Goal: Complete application form: Complete application form

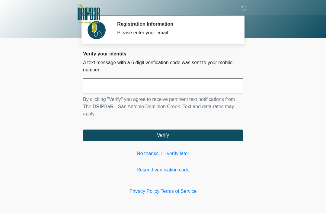
click at [148, 85] on input "text" at bounding box center [163, 85] width 160 height 15
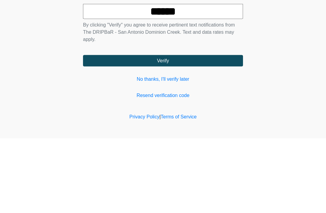
type input "******"
click at [168, 130] on button "Verify" at bounding box center [163, 135] width 160 height 11
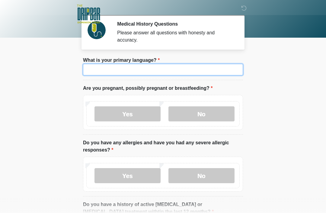
click at [132, 72] on input "What is your primary language?" at bounding box center [163, 69] width 160 height 11
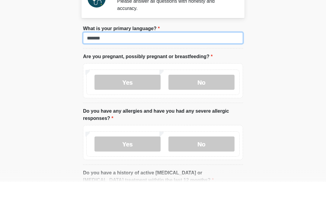
type input "*******"
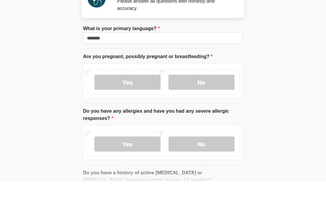
click at [203, 107] on label "No" at bounding box center [201, 114] width 66 height 15
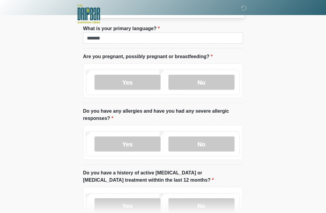
click at [203, 146] on label "No" at bounding box center [201, 144] width 66 height 15
click at [207, 204] on label "No" at bounding box center [201, 206] width 66 height 15
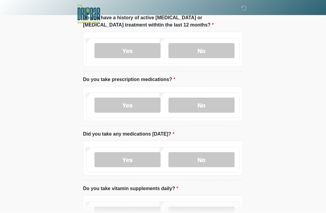
scroll to position [203, 0]
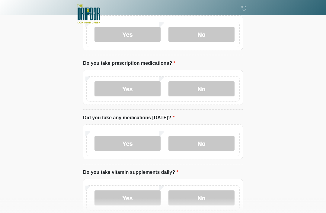
click at [201, 85] on label "No" at bounding box center [201, 88] width 66 height 15
click at [202, 147] on label "No" at bounding box center [201, 143] width 66 height 15
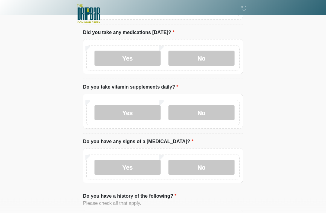
scroll to position [288, 0]
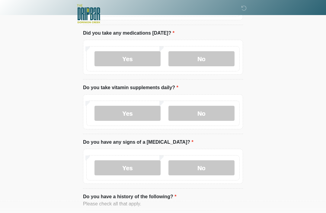
click at [134, 111] on label "Yes" at bounding box center [127, 113] width 66 height 15
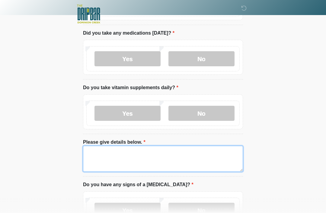
click at [111, 154] on textarea "Please give details below." at bounding box center [163, 159] width 160 height 26
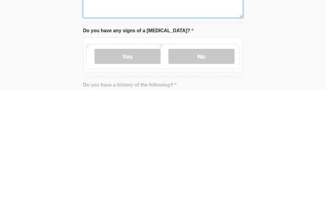
scroll to position [321, 0]
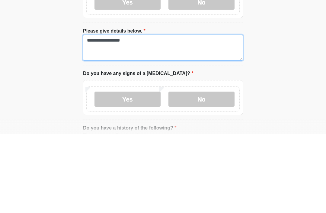
type textarea "**********"
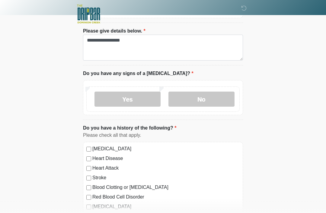
click at [204, 100] on label "No" at bounding box center [201, 99] width 66 height 15
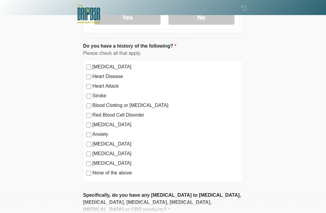
scroll to position [477, 0]
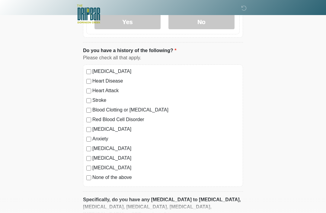
click at [88, 182] on div "High Blood Pressure Heart Disease Heart Attack Stroke Blood Clotting or Bleedin…" at bounding box center [163, 126] width 160 height 123
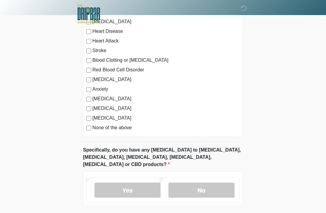
scroll to position [546, 0]
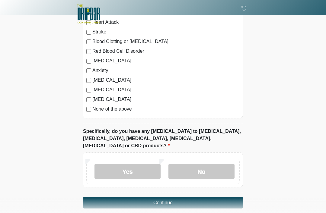
click at [205, 164] on label "No" at bounding box center [201, 171] width 66 height 15
click at [168, 197] on button "Continue" at bounding box center [163, 202] width 160 height 11
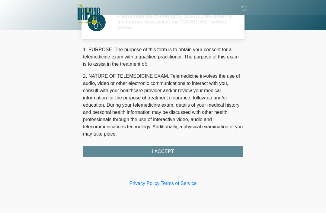
scroll to position [0, 0]
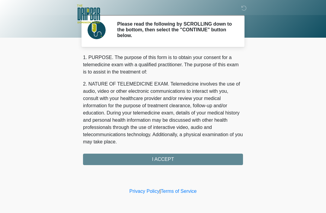
click at [169, 156] on div "1. PURPOSE. The purpose of this form is to obtain your consent for a telemedici…" at bounding box center [163, 109] width 160 height 111
click at [156, 157] on div "1. PURPOSE. The purpose of this form is to obtain your consent for a telemedici…" at bounding box center [163, 109] width 160 height 111
click at [163, 163] on div "1. PURPOSE. The purpose of this form is to obtain your consent for a telemedici…" at bounding box center [163, 109] width 160 height 111
click at [158, 162] on div "1. PURPOSE. The purpose of this form is to obtain your consent for a telemedici…" at bounding box center [163, 109] width 160 height 111
click at [162, 158] on div "1. PURPOSE. The purpose of this form is to obtain your consent for a telemedici…" at bounding box center [163, 109] width 160 height 111
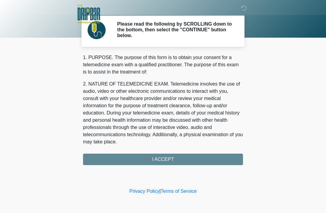
click at [162, 155] on div "1. PURPOSE. The purpose of this form is to obtain your consent for a telemedici…" at bounding box center [163, 109] width 160 height 111
click at [174, 38] on h2 "Please read the following by SCROLLING down to the bottom, then select the "CON…" at bounding box center [175, 30] width 117 height 18
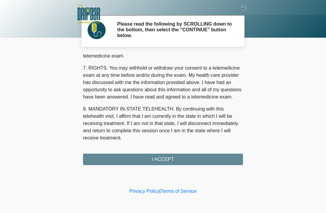
scroll to position [265, 0]
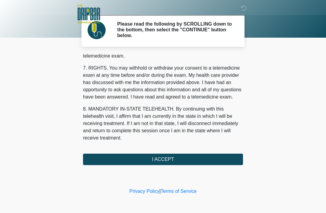
click at [161, 161] on button "I ACCEPT" at bounding box center [163, 159] width 160 height 11
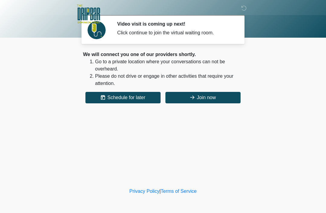
click at [194, 96] on button "Join now" at bounding box center [202, 97] width 75 height 11
